Goal: Information Seeking & Learning: Learn about a topic

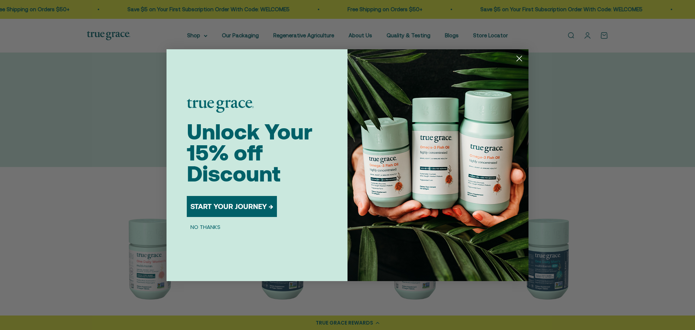
click at [369, 37] on div "Close dialog Unlock Your 15% off Discount START YOUR JOURNEY → NO THANKS Submit" at bounding box center [347, 165] width 695 height 330
click at [516, 57] on circle "Close dialog" at bounding box center [519, 58] width 12 height 12
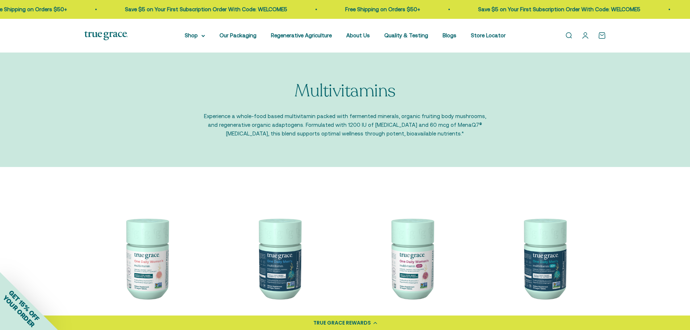
click at [367, 39] on li "About Us" at bounding box center [358, 35] width 24 height 9
click at [350, 32] on link "About Us" at bounding box center [358, 35] width 24 height 6
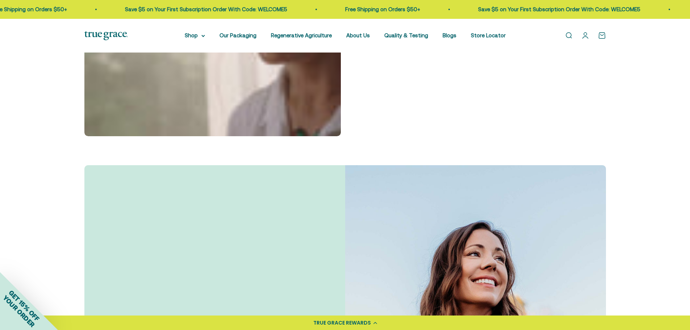
scroll to position [362, 0]
